Goal: Navigation & Orientation: Go to known website

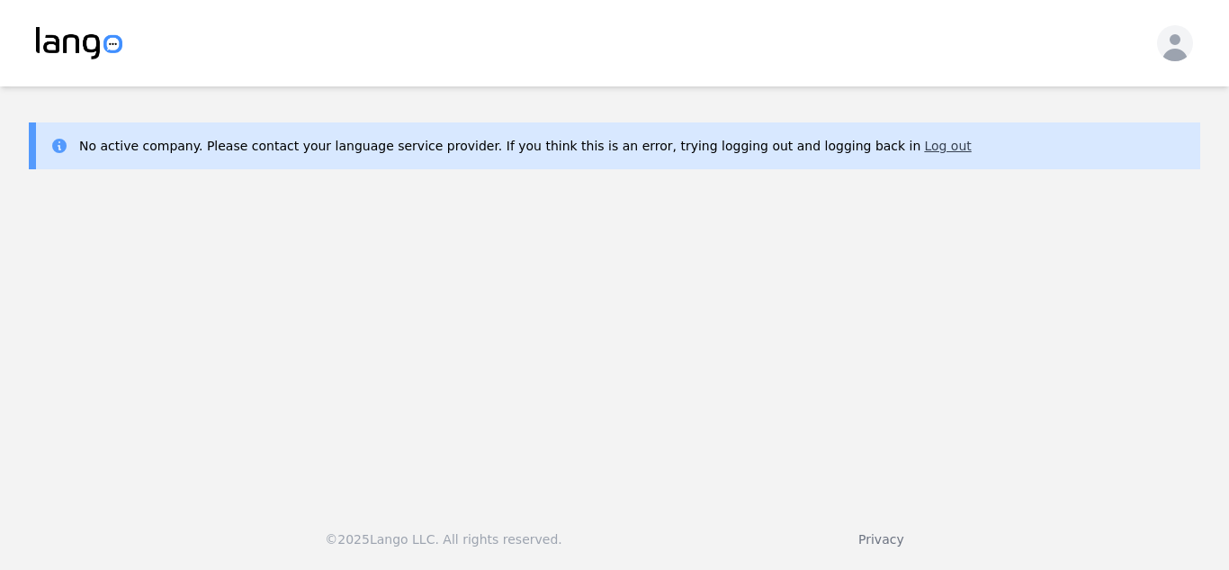
click at [924, 149] on button "Log out" at bounding box center [947, 146] width 47 height 18
click at [35, 317] on main "No active company. Please contact your language service provider. If you think …" at bounding box center [614, 286] width 1229 height 400
